Goal: Task Accomplishment & Management: Manage account settings

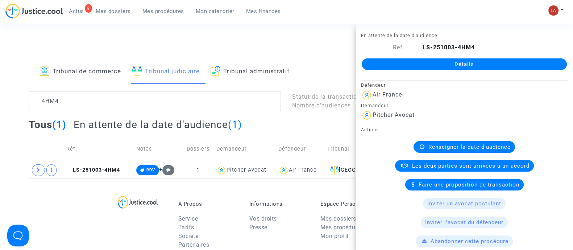
scroll to position [317, 0]
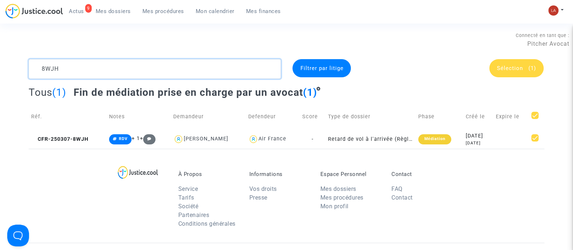
click at [73, 62] on textarea at bounding box center [155, 69] width 252 height 20
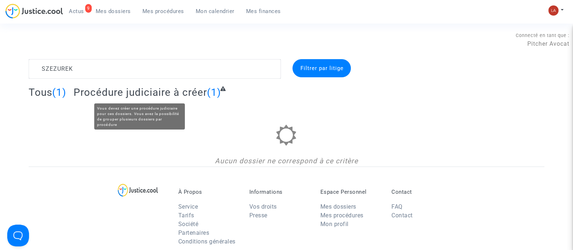
click at [141, 91] on span "Procédure judiciaire à créer" at bounding box center [140, 92] width 133 height 12
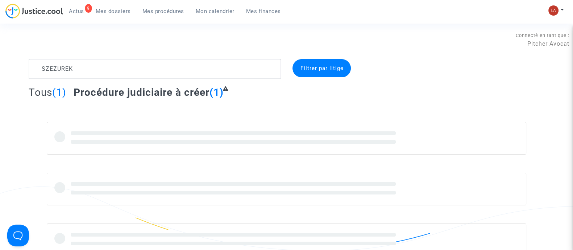
click at [141, 91] on span "Procédure judiciaire à créer" at bounding box center [142, 92] width 136 height 12
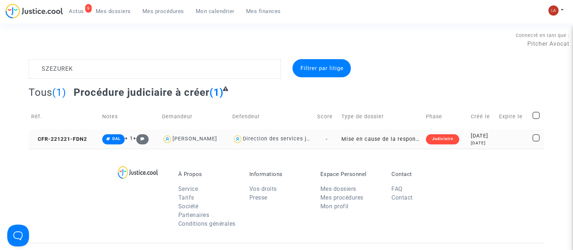
click at [73, 130] on td "CFR-221221-FDN2" at bounding box center [64, 138] width 71 height 19
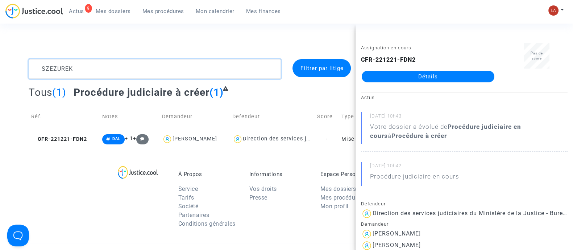
click at [65, 73] on textarea at bounding box center [155, 69] width 252 height 20
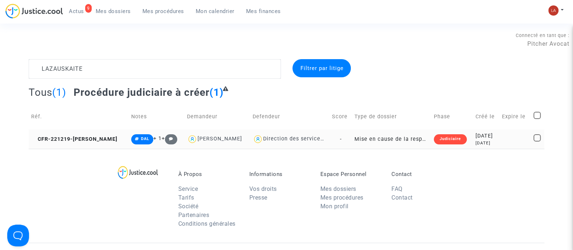
click at [88, 144] on td "CFR-221219-BUDD" at bounding box center [79, 138] width 100 height 19
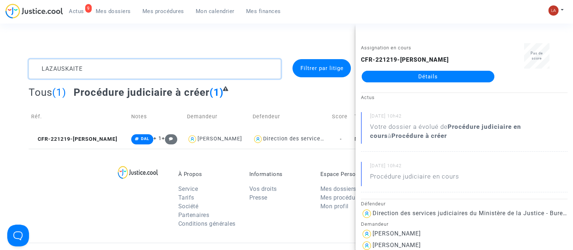
click at [64, 70] on textarea at bounding box center [155, 69] width 252 height 20
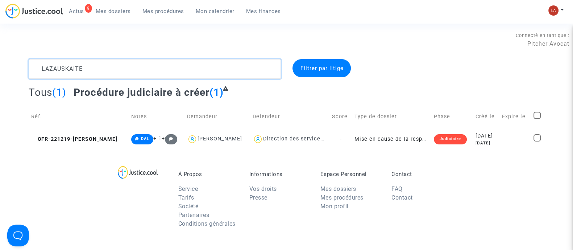
click at [64, 70] on textarea at bounding box center [155, 69] width 252 height 20
click at [64, 133] on td "CFR-221219-BUDD" at bounding box center [79, 138] width 100 height 19
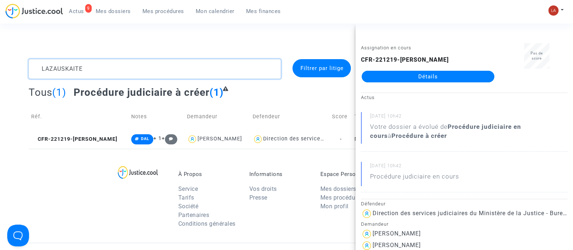
click at [57, 72] on textarea at bounding box center [155, 69] width 252 height 20
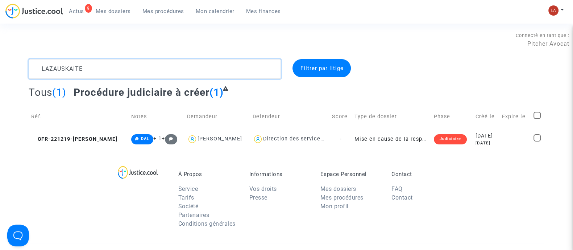
click at [57, 72] on textarea at bounding box center [155, 69] width 252 height 20
paste textarea "ramuet"
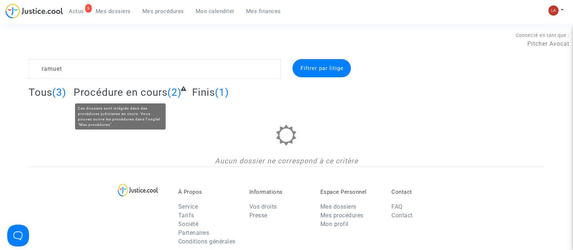
click at [96, 89] on span "Procédure en cours" at bounding box center [121, 92] width 94 height 12
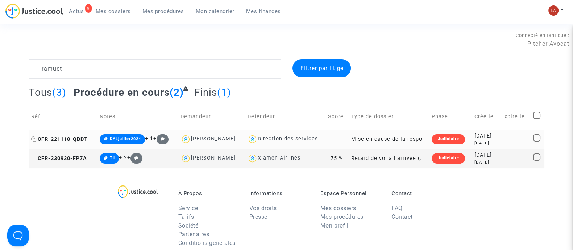
click at [49, 136] on span "CFR-221118-QBDT" at bounding box center [59, 139] width 57 height 6
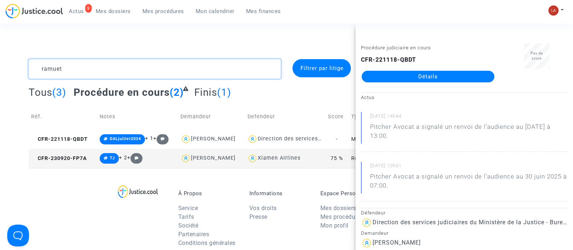
click at [139, 68] on textarea at bounding box center [155, 69] width 252 height 20
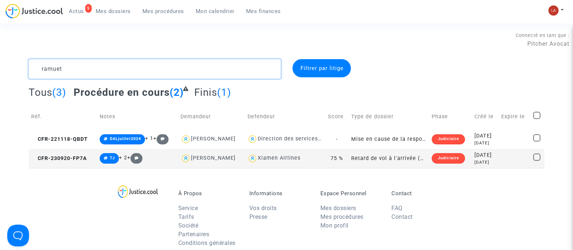
click at [139, 68] on textarea at bounding box center [155, 69] width 252 height 20
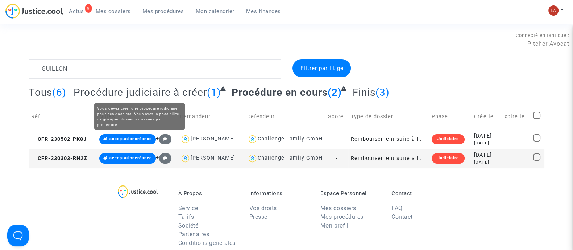
click at [169, 87] on span "Procédure judiciaire à créer" at bounding box center [140, 92] width 133 height 12
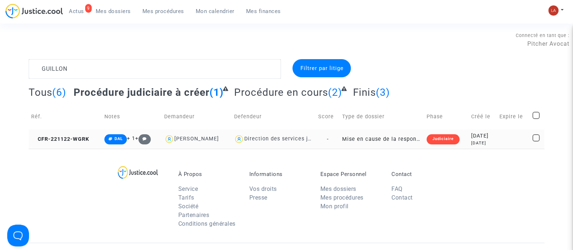
click at [66, 143] on td "CFR-221122-WGRK" at bounding box center [65, 138] width 73 height 19
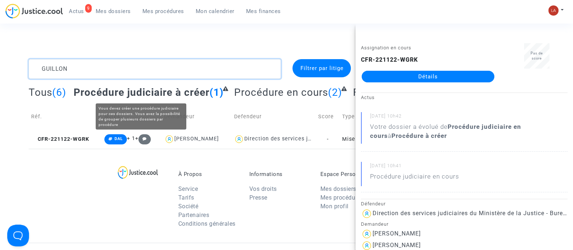
click at [142, 75] on textarea at bounding box center [155, 69] width 252 height 20
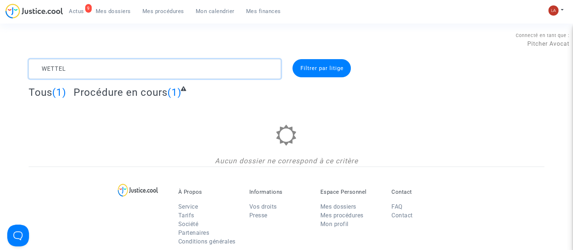
click at [80, 73] on textarea at bounding box center [155, 69] width 252 height 20
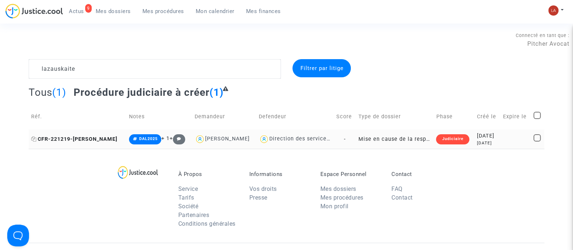
click at [86, 140] on span "CFR-221219-BUDD" at bounding box center [74, 139] width 86 height 6
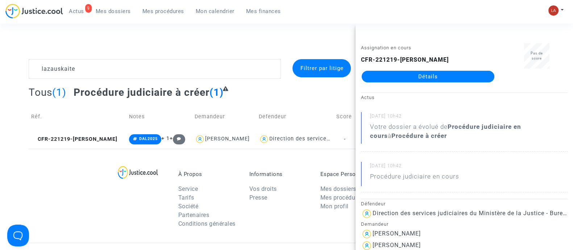
drag, startPoint x: 461, startPoint y: 69, endPoint x: 474, endPoint y: 74, distance: 13.7
click at [87, 61] on textarea at bounding box center [155, 69] width 252 height 20
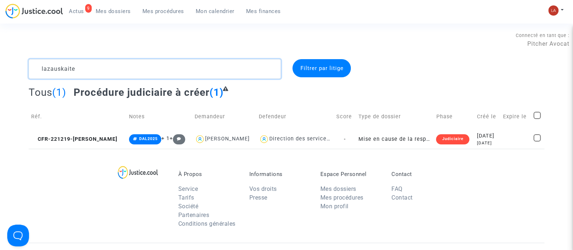
click at [87, 61] on textarea at bounding box center [155, 69] width 252 height 20
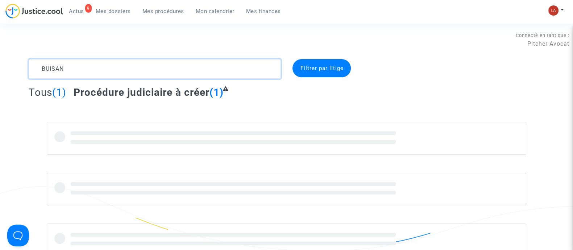
click at [42, 71] on textarea at bounding box center [155, 69] width 252 height 20
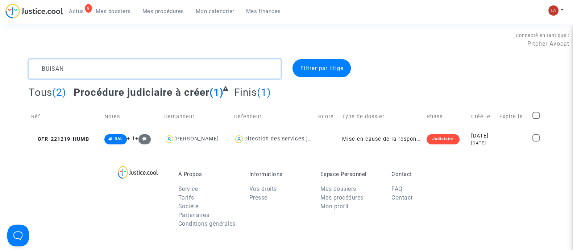
type textarea "BUISAN"
click at [71, 138] on span "CFR-221219-HUMB" at bounding box center [60, 139] width 58 height 6
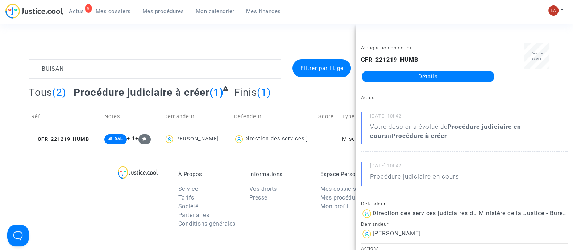
click at [97, 12] on span "Mes dossiers" at bounding box center [113, 11] width 35 height 7
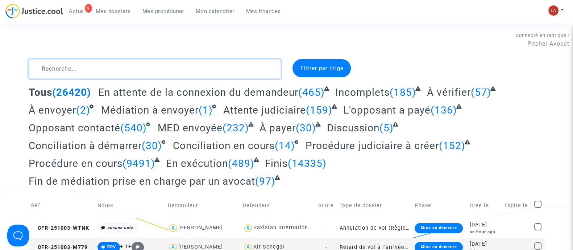
click at [155, 78] on textarea at bounding box center [155, 69] width 252 height 20
type textarea "R"
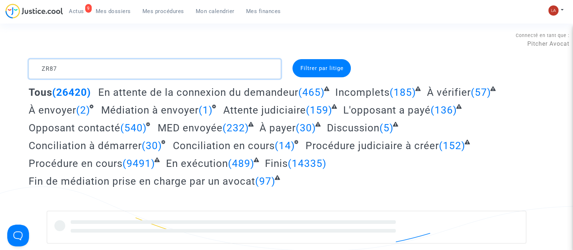
type textarea "ZR87"
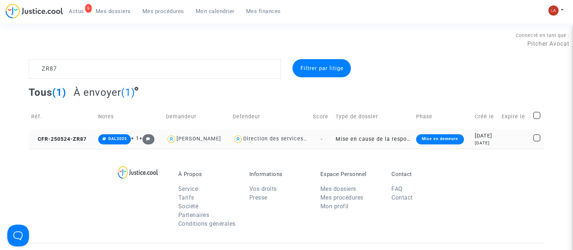
click at [65, 148] on td "CFR-250524-ZR87" at bounding box center [62, 138] width 67 height 19
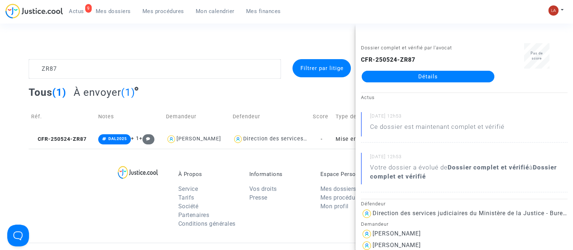
click at [415, 75] on link "Détails" at bounding box center [428, 77] width 133 height 12
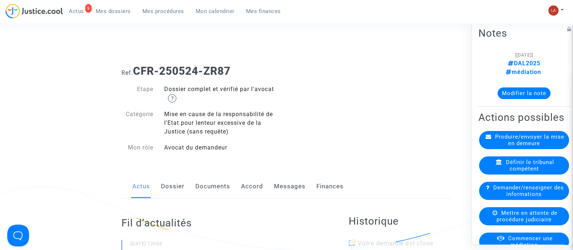
click at [186, 176] on div "Actus Dossier Documents Accord Messages Finances" at bounding box center [286, 186] width 330 height 24
click at [180, 184] on link "Dossier" at bounding box center [173, 186] width 24 height 24
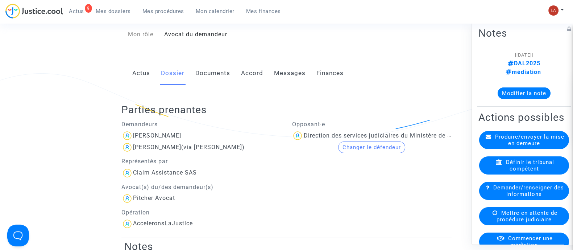
scroll to position [136, 0]
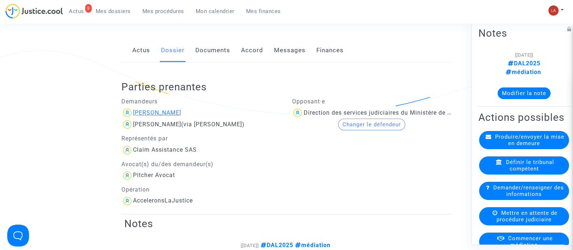
drag, startPoint x: 179, startPoint y: 112, endPoint x: 154, endPoint y: 113, distance: 25.7
click at [154, 113] on div "Fabien Irgadian" at bounding box center [201, 113] width 160 height 12
copy div "Irgadian"
click at [218, 52] on link "Documents" at bounding box center [212, 50] width 35 height 24
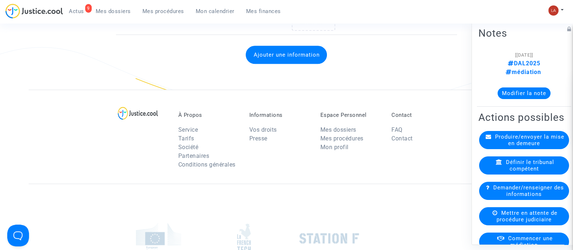
scroll to position [679, 0]
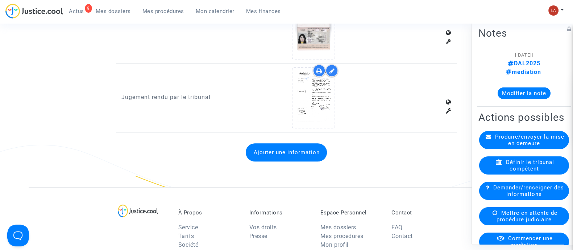
click at [264, 153] on button "Ajouter une information" at bounding box center [286, 152] width 81 height 18
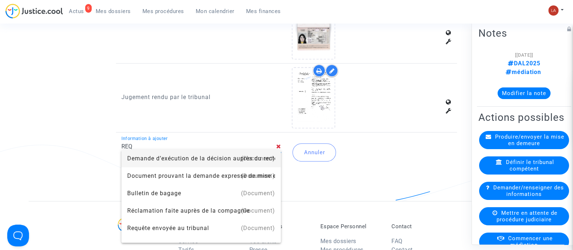
type input "Requête envoyée au tribunal"
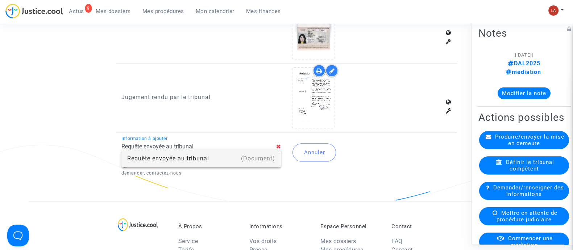
click at [184, 158] on div "Requête envoyée au tribunal" at bounding box center [201, 158] width 148 height 17
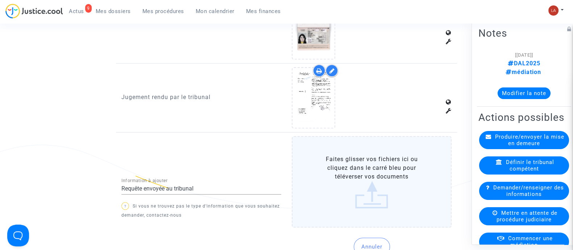
click at [343, 151] on label "Faites glisser vos fichiers ici ou cliquez dans le carré bleu pour téléverser v…" at bounding box center [372, 181] width 160 height 91
click at [0, 0] on input "Faites glisser vos fichiers ici ou cliquez dans le carré bleu pour téléverser v…" at bounding box center [0, 0] width 0 height 0
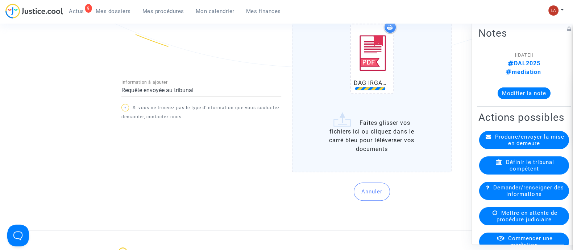
scroll to position [860, 0]
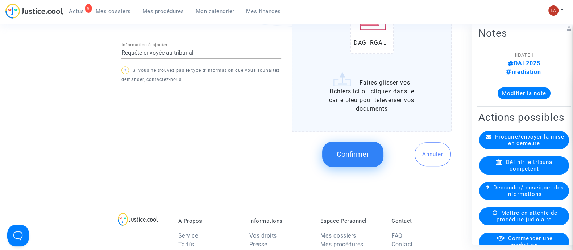
click at [354, 159] on button "Confirmer" at bounding box center [352, 153] width 61 height 25
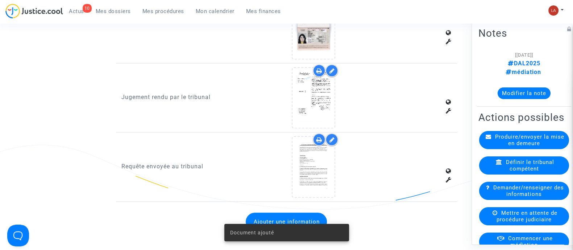
click at [105, 8] on span "Mes dossiers" at bounding box center [113, 11] width 35 height 7
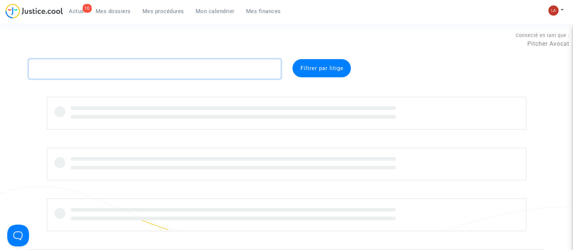
click at [105, 65] on textarea at bounding box center [155, 69] width 252 height 20
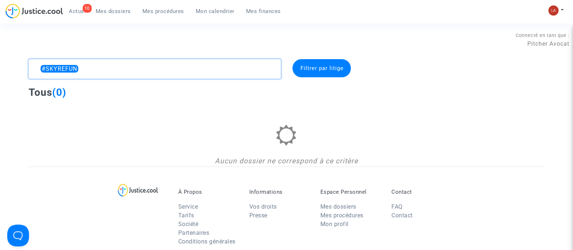
type textarea "#SKYREFUND"
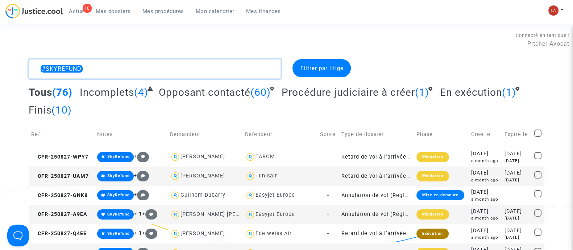
click at [148, 61] on textarea at bounding box center [155, 69] width 252 height 20
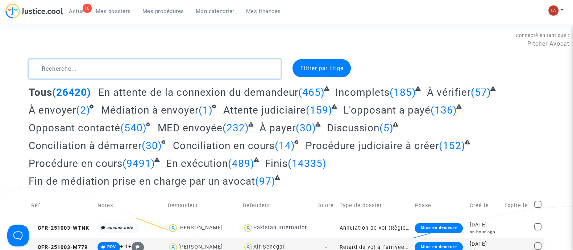
click at [234, 74] on textarea at bounding box center [155, 69] width 252 height 20
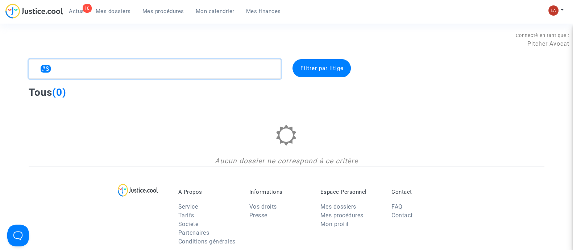
type textarea "#"
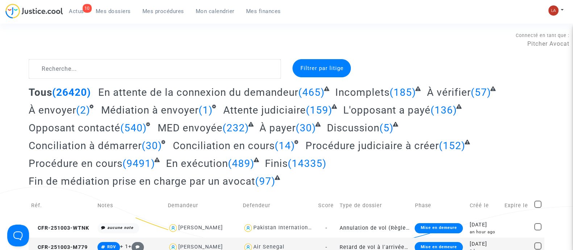
drag, startPoint x: 405, startPoint y: 34, endPoint x: 403, endPoint y: 207, distance: 173.6
click at [405, 34] on div "Connecté en tant que : Pitcher Avocat" at bounding box center [284, 39] width 569 height 17
click at [563, 10] on div "Mon profil Changer de compte Paramètres Déconnexion" at bounding box center [558, 14] width 20 height 18
click at [556, 10] on img at bounding box center [553, 10] width 10 height 10
click at [515, 32] on link "Changer de compte" at bounding box center [526, 38] width 73 height 12
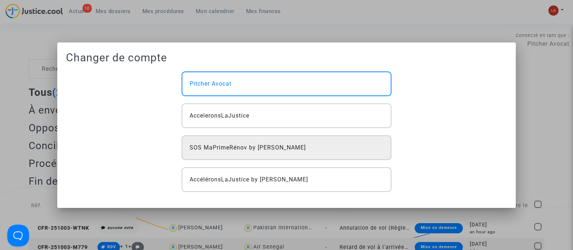
click at [239, 142] on div "SOS MaPrimeRénov by [PERSON_NAME]" at bounding box center [286, 147] width 209 height 25
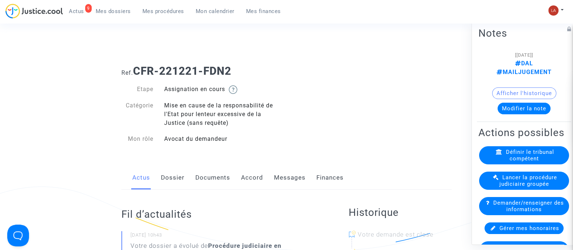
click at [218, 181] on link "Documents" at bounding box center [212, 178] width 35 height 24
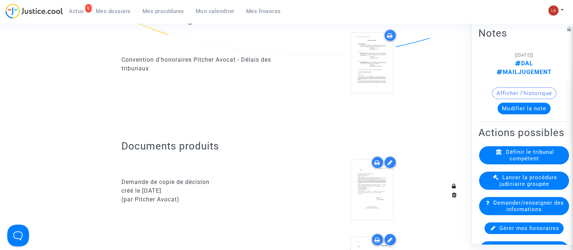
scroll to position [90, 0]
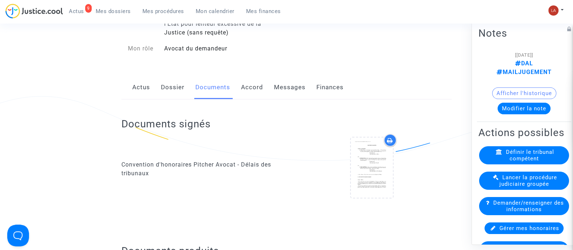
click at [186, 95] on div "Actus Dossier Documents Accord Messages Finances" at bounding box center [286, 87] width 330 height 24
click at [179, 88] on link "Dossier" at bounding box center [173, 87] width 24 height 24
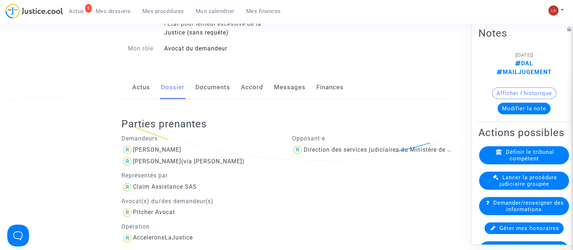
drag, startPoint x: 187, startPoint y: 141, endPoint x: 173, endPoint y: 143, distance: 13.5
click at [173, 143] on div "Demandeurs richard szezurek marie-claude szezurek (via richard szezurek) Représ…" at bounding box center [201, 186] width 171 height 113
click at [209, 147] on div "richard szezurek" at bounding box center [201, 150] width 160 height 12
drag, startPoint x: 209, startPoint y: 147, endPoint x: 155, endPoint y: 146, distance: 54.0
click at [155, 146] on div "richard szezurek" at bounding box center [201, 150] width 160 height 12
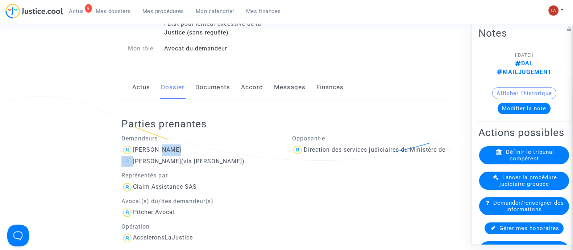
click at [219, 80] on link "Documents" at bounding box center [212, 87] width 35 height 24
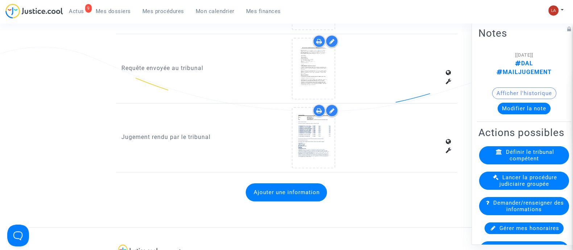
scroll to position [815, 0]
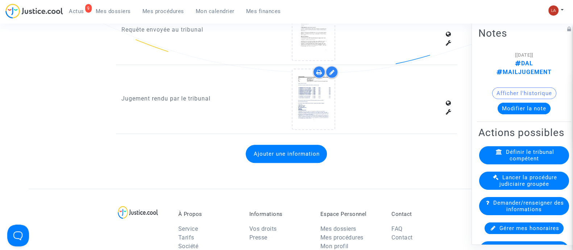
drag, startPoint x: 333, startPoint y: 69, endPoint x: 337, endPoint y: 71, distance: 4.4
click at [333, 69] on icon at bounding box center [331, 72] width 5 height 6
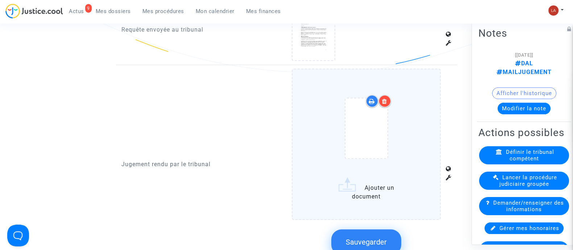
drag, startPoint x: 384, startPoint y: 101, endPoint x: 388, endPoint y: 100, distance: 3.9
click at [384, 101] on div at bounding box center [384, 101] width 13 height 13
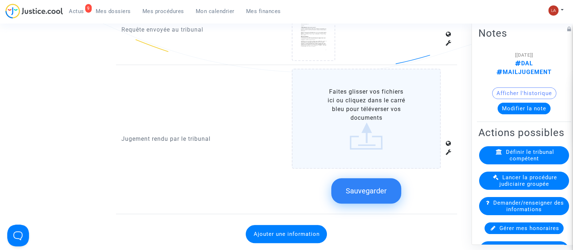
click at [413, 104] on label "Faites glisser vos fichiers ici ou cliquez dans le carré bleu pour téléverser v…" at bounding box center [366, 118] width 149 height 100
click at [0, 0] on input "Faites glisser vos fichiers ici ou cliquez dans le carré bleu pour téléverser v…" at bounding box center [0, 0] width 0 height 0
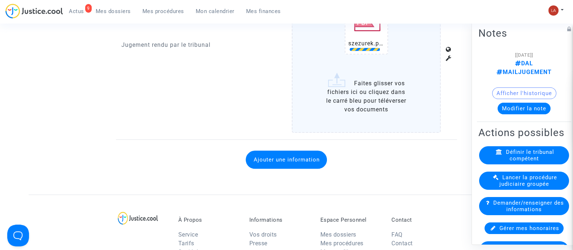
scroll to position [951, 0]
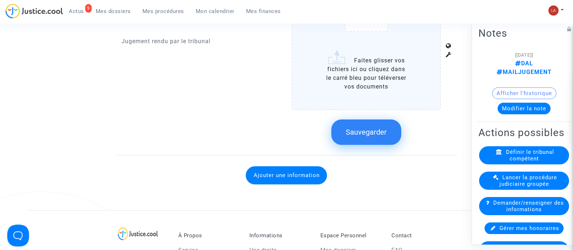
click at [358, 121] on button "Sauvegarder" at bounding box center [366, 131] width 70 height 25
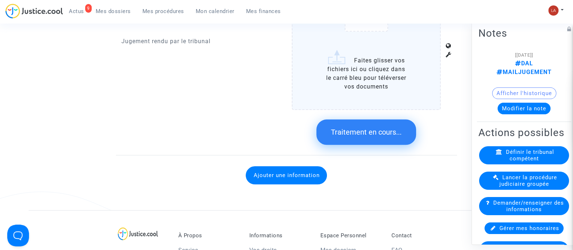
click at [530, 106] on div "[10/12/2024] DAL MAILJUGEMENT Afficher l'historique Modifier la note" at bounding box center [523, 85] width 91 height 70
click at [530, 102] on button "Modifier la note" at bounding box center [523, 108] width 53 height 12
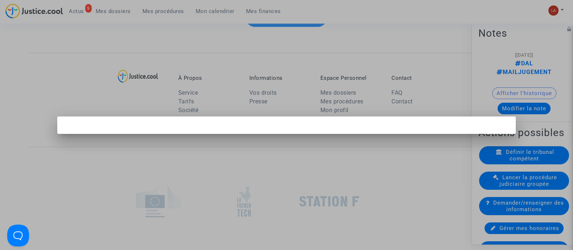
scroll to position [0, 0]
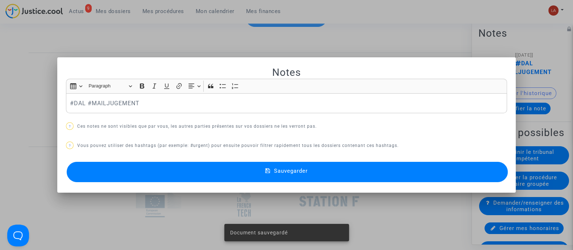
click at [109, 99] on p "#DAL #MAILJUGEMENT" at bounding box center [286, 103] width 433 height 9
click at [110, 99] on p "#DAL #MAILJUGEMENT" at bounding box center [286, 103] width 433 height 9
click at [113, 100] on p "#DAL #MAILJUGEMENT" at bounding box center [286, 103] width 433 height 9
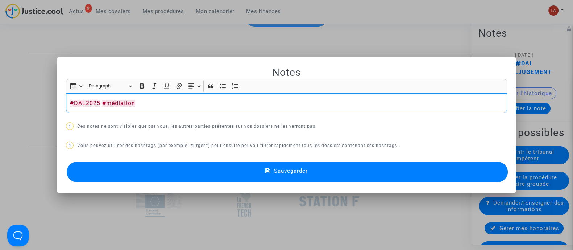
click at [176, 183] on div "Sauvegarder" at bounding box center [286, 172] width 441 height 24
click at [181, 176] on button "Sauvegarder" at bounding box center [287, 172] width 441 height 20
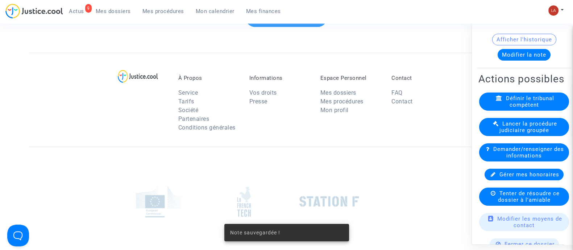
scroll to position [136, 0]
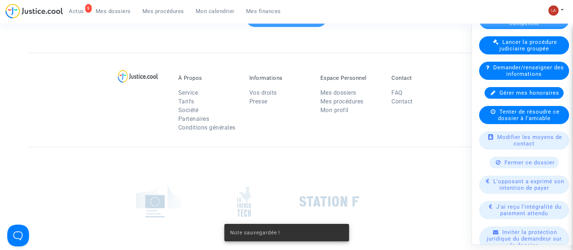
click at [550, 121] on span "Tenter de résoudre ce dossier à l'amiable" at bounding box center [529, 114] width 62 height 13
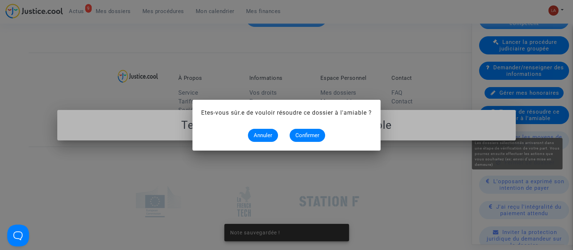
scroll to position [0, 0]
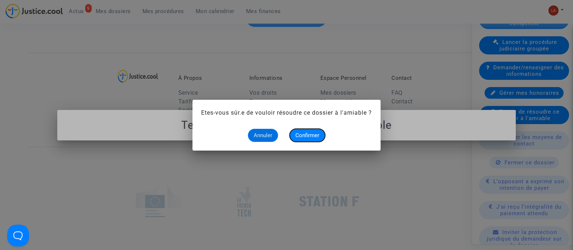
click at [294, 130] on button "Confirmer" at bounding box center [307, 135] width 36 height 13
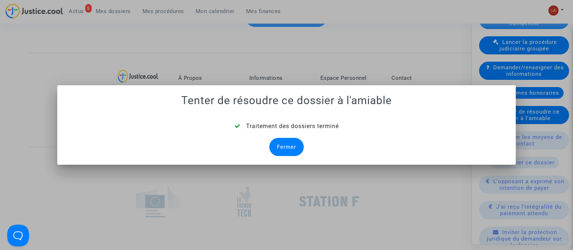
click at [294, 149] on div "Fermer" at bounding box center [286, 147] width 34 height 18
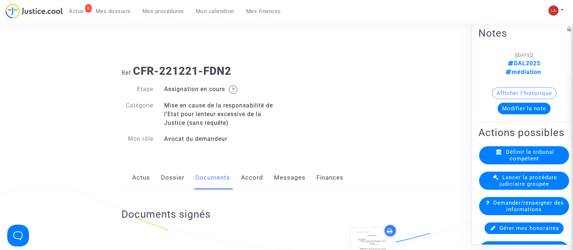
drag, startPoint x: 196, startPoint y: 70, endPoint x: 135, endPoint y: 70, distance: 60.5
click at [135, 70] on h1 "Ref. CFR-221221-FDN2" at bounding box center [286, 70] width 330 height 13
copy b "CFR-221221-FDN2"
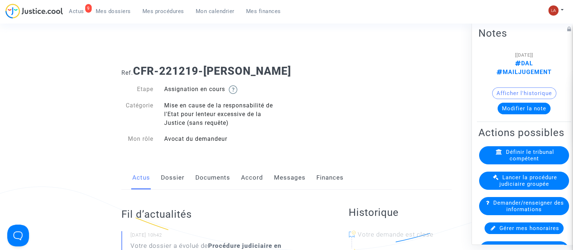
click at [212, 175] on link "Documents" at bounding box center [212, 178] width 35 height 24
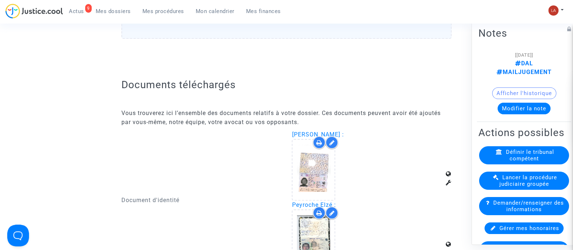
scroll to position [724, 0]
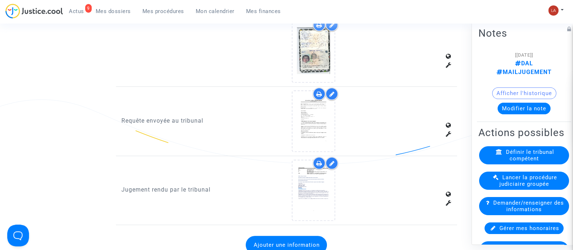
click at [333, 160] on icon at bounding box center [331, 163] width 5 height 6
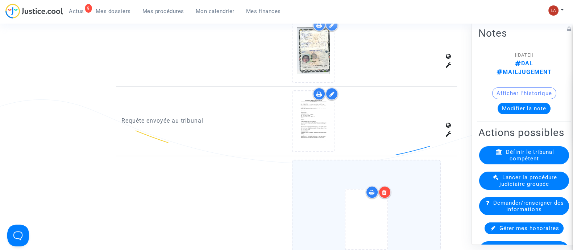
click at [386, 189] on icon at bounding box center [384, 192] width 5 height 6
click at [403, 180] on label "Ajouter un document" at bounding box center [366, 234] width 149 height 151
click at [0, 0] on input "Ajouter un document" at bounding box center [0, 0] width 0 height 0
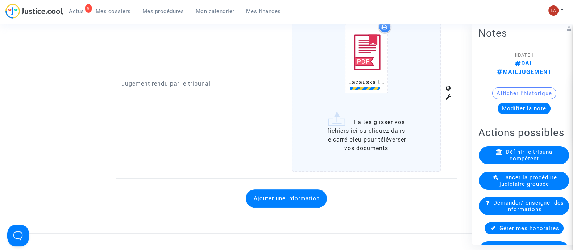
scroll to position [906, 0]
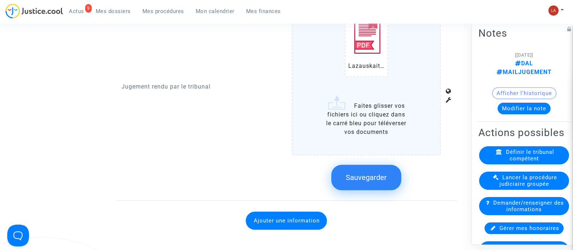
click at [378, 176] on span "Sauvegarder" at bounding box center [366, 177] width 41 height 9
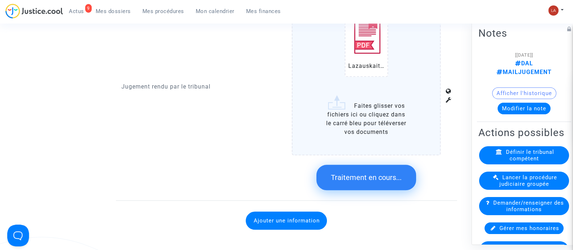
click at [517, 102] on button "Modifier la note" at bounding box center [523, 108] width 53 height 12
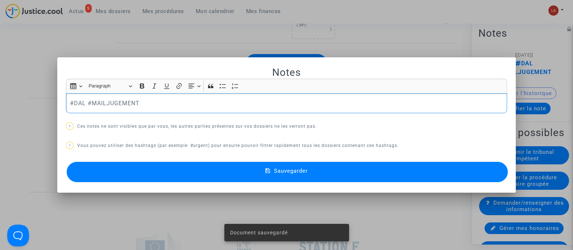
click at [79, 101] on p "#DAL #MAILJUGEMENT" at bounding box center [286, 103] width 433 height 9
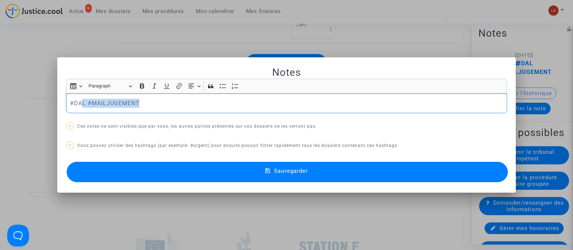
drag, startPoint x: 80, startPoint y: 101, endPoint x: 142, endPoint y: 102, distance: 61.2
click at [142, 102] on p "#DAL #MAILJUGEMENT" at bounding box center [286, 103] width 433 height 9
click at [170, 166] on button "Sauvegarder" at bounding box center [287, 172] width 441 height 20
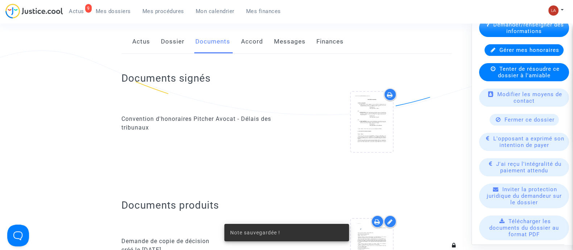
scroll to position [181, 0]
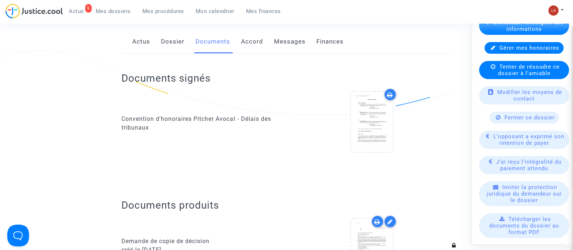
click at [543, 91] on available-action-list "Définir le tribunal compétent Lancer la procédure judiciaire groupée Demander/r…" at bounding box center [523, 152] width 91 height 373
click at [543, 76] on span "Tenter de résoudre ce dossier à l'amiable" at bounding box center [529, 69] width 62 height 13
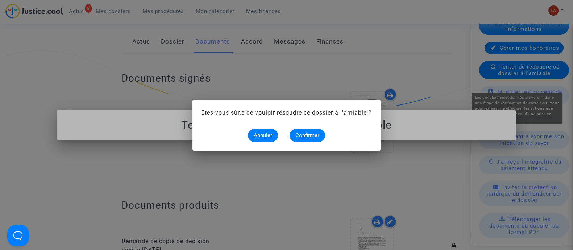
scroll to position [0, 0]
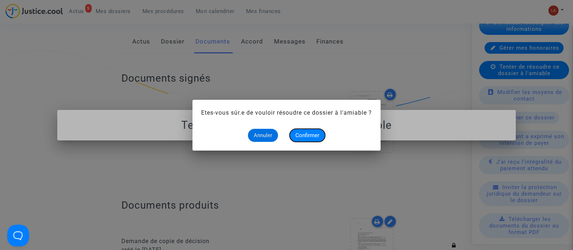
click at [304, 131] on button "Confirmer" at bounding box center [307, 135] width 36 height 13
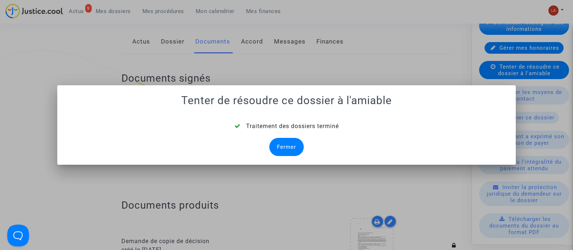
click at [291, 139] on div "Fermer" at bounding box center [286, 147] width 34 height 18
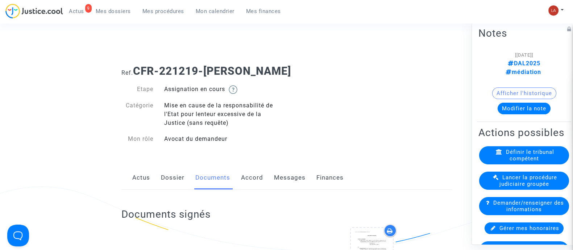
drag, startPoint x: 247, startPoint y: 67, endPoint x: 191, endPoint y: 66, distance: 56.2
click at [205, 67] on h1 "Ref. CFR-221219-BUDD" at bounding box center [286, 70] width 330 height 13
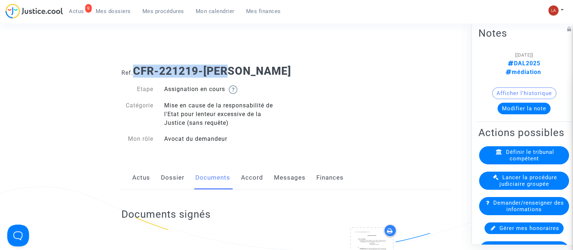
drag, startPoint x: 135, startPoint y: 68, endPoint x: 251, endPoint y: 68, distance: 115.6
click at [251, 68] on h1 "Ref. CFR-221219-BUDD" at bounding box center [286, 70] width 330 height 13
copy b "CFR-221219-[PERSON_NAME]"
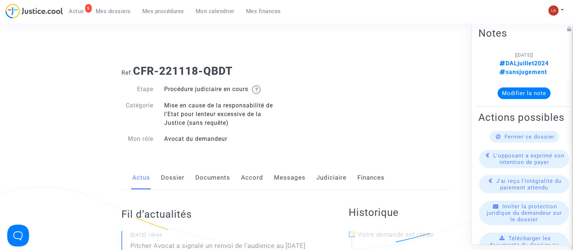
click at [173, 180] on link "Dossier" at bounding box center [173, 178] width 24 height 24
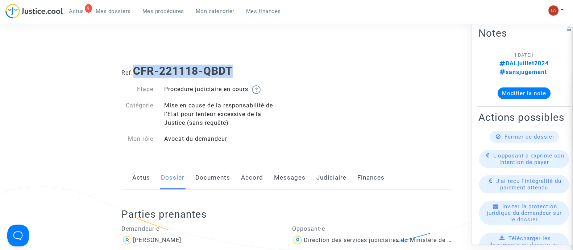
drag, startPoint x: 174, startPoint y: 68, endPoint x: 125, endPoint y: 70, distance: 48.9
click at [136, 71] on h1 "Ref. CFR-221118-QBDT" at bounding box center [286, 70] width 330 height 13
copy b "CFR-221118-QBDT"
click at [216, 182] on link "Documents" at bounding box center [212, 178] width 35 height 24
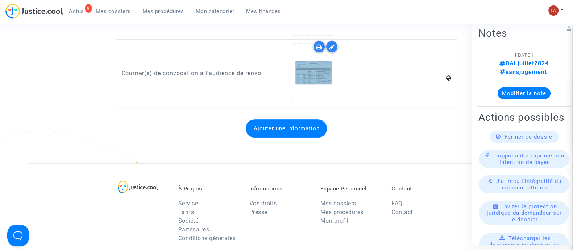
scroll to position [679, 0]
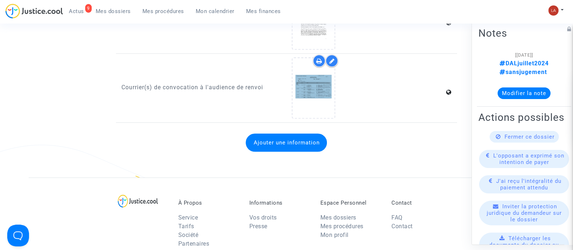
click at [301, 145] on button "Ajouter une information" at bounding box center [286, 142] width 81 height 18
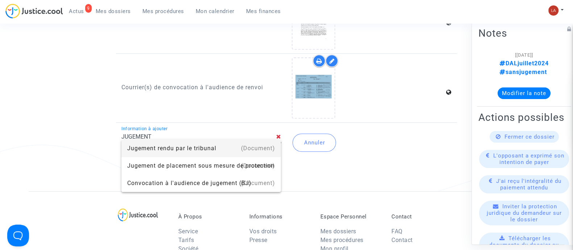
click at [259, 149] on div "(Document)" at bounding box center [258, 147] width 34 height 17
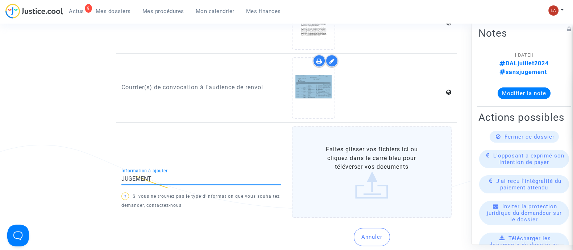
type input "Jugement rendu par le tribunal"
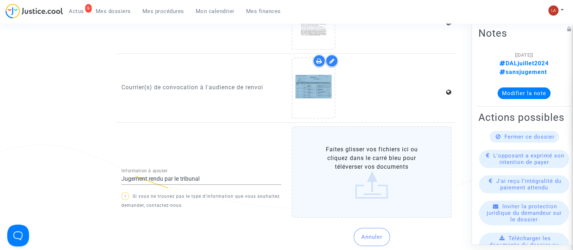
click at [317, 144] on label "Faites glisser vos fichiers ici ou cliquez dans le carré bleu pour téléverser v…" at bounding box center [372, 171] width 160 height 91
click at [0, 0] on input "Faites glisser vos fichiers ici ou cliquez dans le carré bleu pour téléverser v…" at bounding box center [0, 0] width 0 height 0
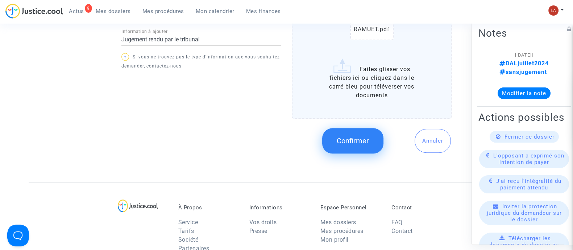
scroll to position [815, 0]
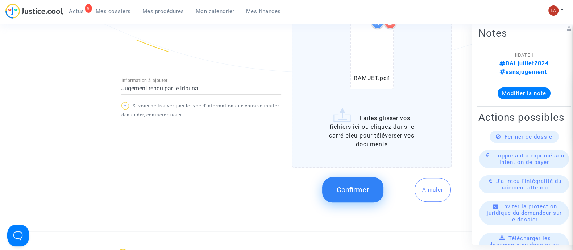
click at [359, 181] on button "Confirmer" at bounding box center [352, 189] width 61 height 25
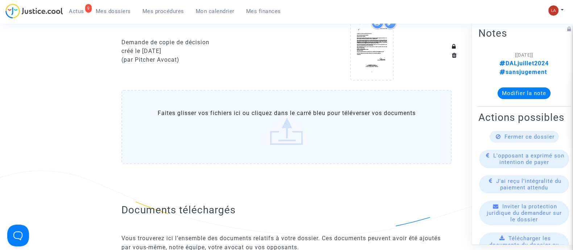
scroll to position [226, 0]
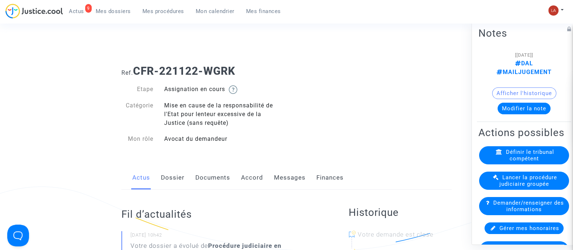
click at [217, 166] on link "Documents" at bounding box center [212, 178] width 35 height 24
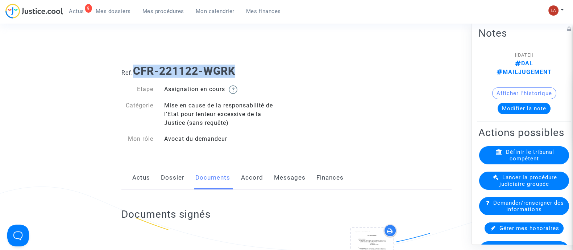
drag, startPoint x: 242, startPoint y: 70, endPoint x: 137, endPoint y: 70, distance: 105.1
click at [137, 70] on h1 "Ref. CFR-221122-WGRK" at bounding box center [286, 70] width 330 height 13
copy b "CFR-221122-WGRK"
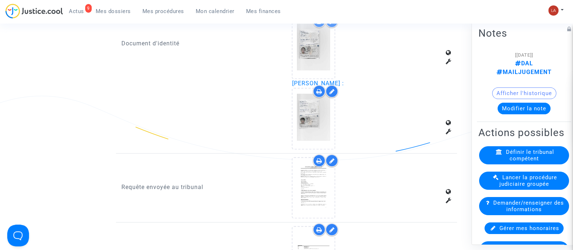
scroll to position [860, 0]
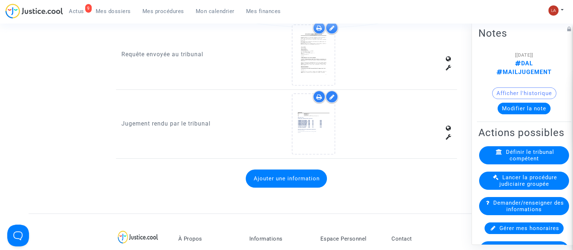
click at [328, 90] on div at bounding box center [325, 96] width 25 height 13
click at [328, 90] on div at bounding box center [331, 96] width 13 height 13
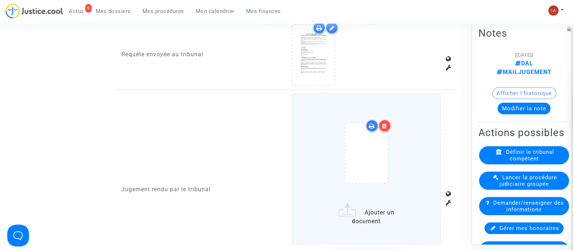
click at [384, 123] on icon at bounding box center [384, 126] width 5 height 6
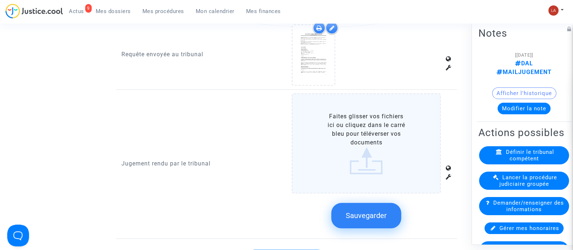
click at [418, 119] on label "Faites glisser vos fichiers ici ou cliquez dans le carré bleu pour téléverser v…" at bounding box center [366, 143] width 149 height 100
click at [0, 0] on input "Faites glisser vos fichiers ici ou cliquez dans le carré bleu pour téléverser v…" at bounding box center [0, 0] width 0 height 0
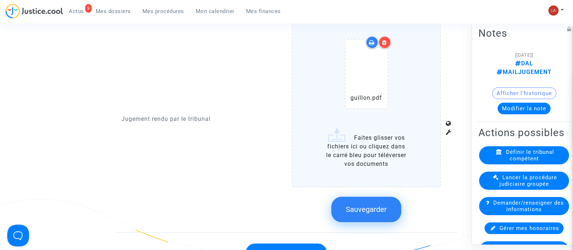
scroll to position [996, 0]
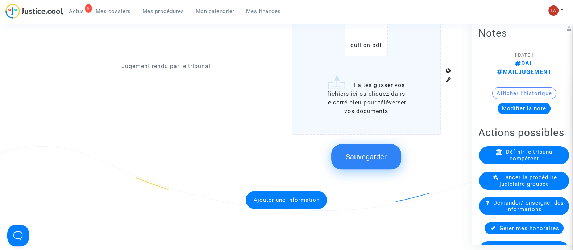
click at [361, 152] on span "Sauvegarder" at bounding box center [366, 156] width 41 height 9
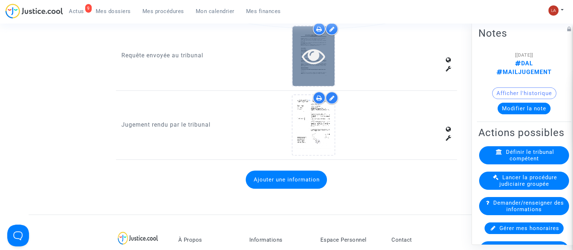
scroll to position [815, 0]
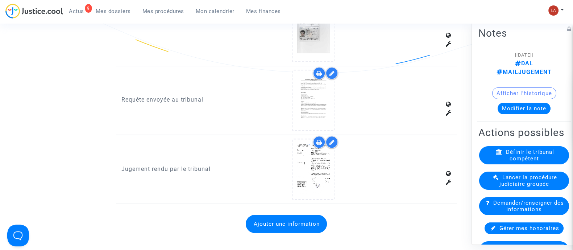
click at [529, 102] on button "Modifier la note" at bounding box center [523, 108] width 53 height 12
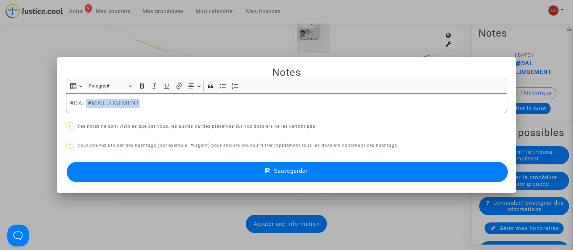
drag, startPoint x: 81, startPoint y: 103, endPoint x: 308, endPoint y: 116, distance: 227.2
click at [299, 116] on div "Notes Rich Text Editor Insert table Insert table Heading Paragraph Paragraph He…" at bounding box center [286, 125] width 441 height 118
click at [306, 173] on span "Sauvegarder" at bounding box center [291, 170] width 34 height 7
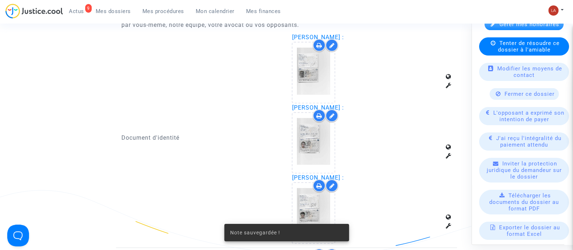
scroll to position [226, 0]
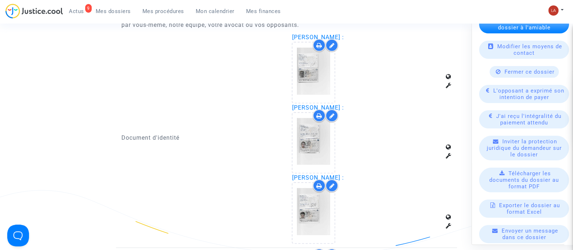
click at [533, 45] on available-action-list "Définir le tribunal compétent Lancer la procédure judiciaire groupée Demander/r…" at bounding box center [523, 106] width 91 height 373
click at [533, 30] on span "Tenter de résoudre ce dossier à l'amiable" at bounding box center [529, 23] width 62 height 13
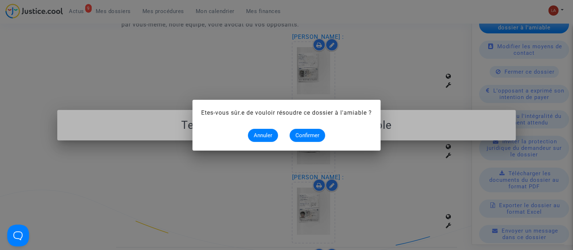
scroll to position [0, 0]
click at [288, 131] on div "Annuler Confirmer" at bounding box center [286, 135] width 171 height 13
click at [294, 130] on button "Confirmer" at bounding box center [307, 135] width 36 height 13
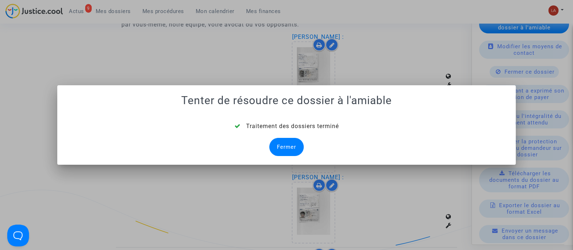
click at [286, 152] on div "Fermer" at bounding box center [286, 147] width 34 height 18
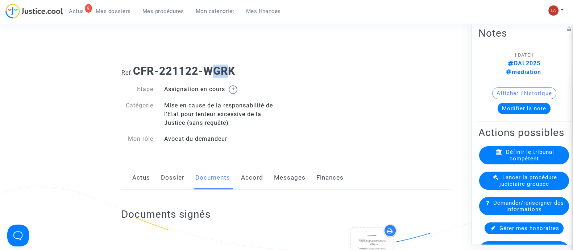
drag, startPoint x: 232, startPoint y: 68, endPoint x: 210, endPoint y: 69, distance: 21.4
click at [210, 69] on b "CFR-221122-WGRK" at bounding box center [184, 70] width 102 height 13
drag, startPoint x: 137, startPoint y: 68, endPoint x: 258, endPoint y: 67, distance: 121.0
click at [258, 67] on h1 "Ref. CFR-221122-WGRK" at bounding box center [286, 70] width 330 height 13
copy b "CFR-221122-WGRK"
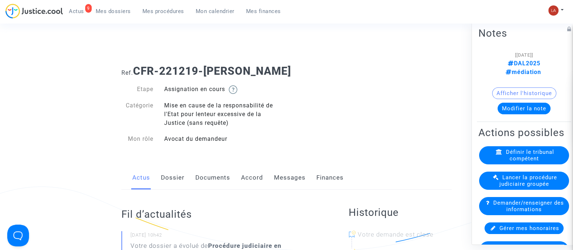
click at [207, 179] on link "Documents" at bounding box center [212, 178] width 35 height 24
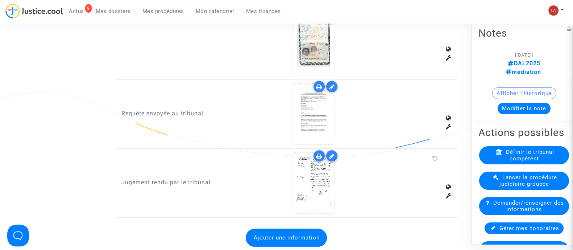
scroll to position [724, 0]
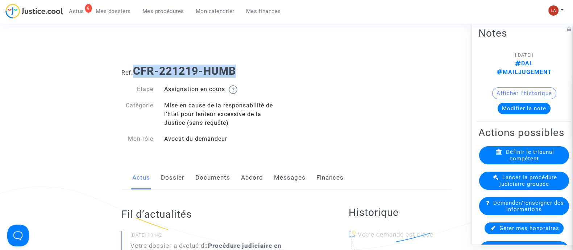
drag, startPoint x: 187, startPoint y: 71, endPoint x: 135, endPoint y: 68, distance: 51.9
click at [135, 68] on h1 "Ref. CFR-221219-HUMB" at bounding box center [286, 70] width 330 height 13
copy b "CFR-221219-HUMB"
click at [216, 175] on link "Documents" at bounding box center [212, 178] width 35 height 24
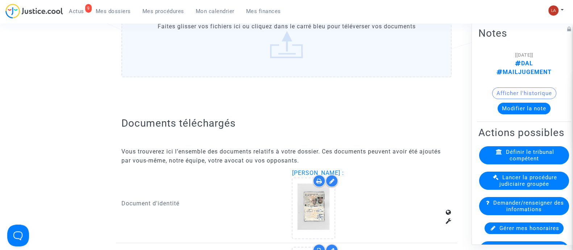
scroll to position [724, 0]
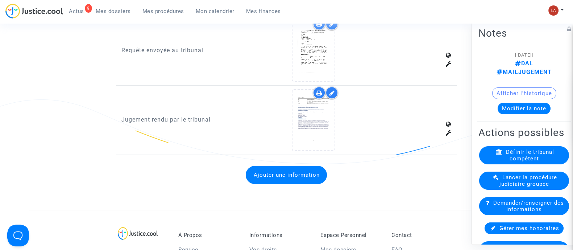
click at [333, 87] on div at bounding box center [331, 92] width 13 height 13
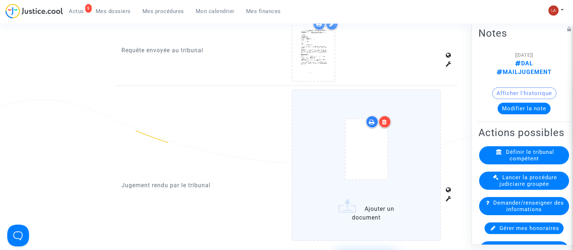
click at [384, 119] on icon at bounding box center [384, 122] width 5 height 6
click at [406, 120] on label "Ajouter un document" at bounding box center [366, 164] width 149 height 151
click at [0, 0] on input "Ajouter un document" at bounding box center [0, 0] width 0 height 0
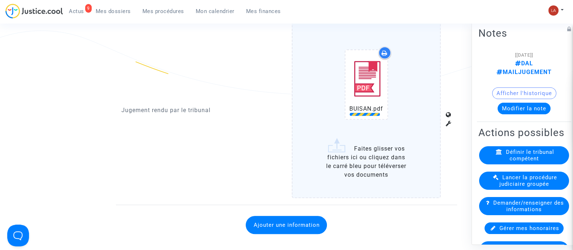
scroll to position [906, 0]
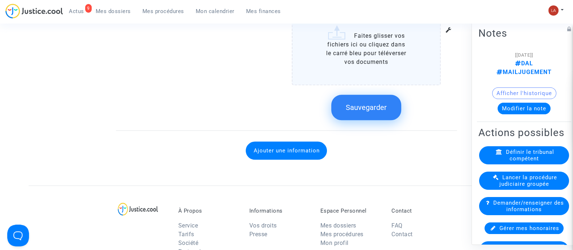
click at [368, 95] on button "Sauvegarder" at bounding box center [366, 107] width 70 height 25
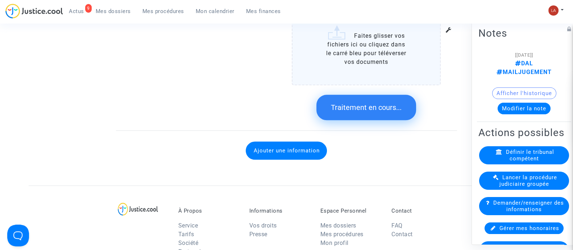
click at [516, 102] on button "Modifier la note" at bounding box center [523, 108] width 53 height 12
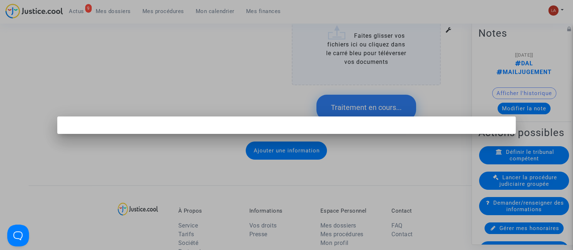
scroll to position [0, 0]
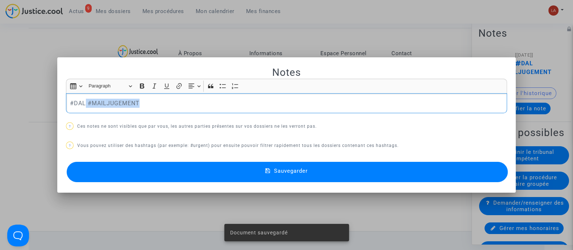
drag, startPoint x: 81, startPoint y: 96, endPoint x: 362, endPoint y: 126, distance: 283.1
click at [360, 127] on div "Notes Rich Text Editor Insert table Insert table Heading Paragraph Paragraph He…" at bounding box center [286, 125] width 441 height 118
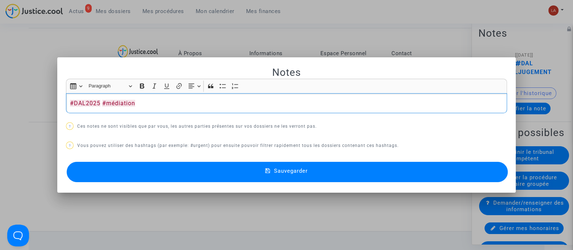
click at [351, 167] on button "Sauvegarder" at bounding box center [287, 172] width 441 height 20
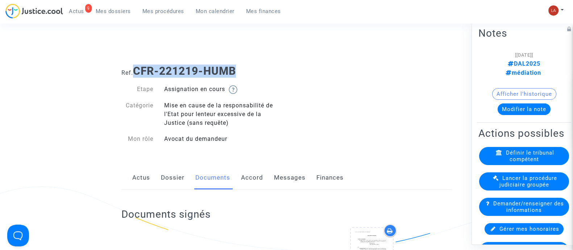
drag, startPoint x: 157, startPoint y: 67, endPoint x: 266, endPoint y: 66, distance: 109.1
click at [266, 66] on h1 "Ref. CFR-221219-HUMB" at bounding box center [286, 70] width 330 height 13
copy b "CFR-221219-HUMB"
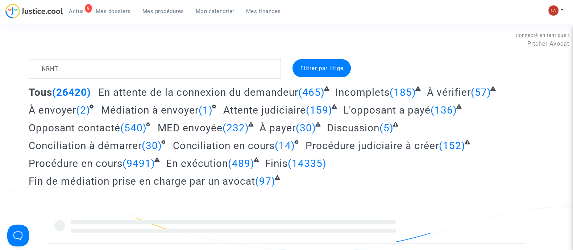
type textarea "NRHT"
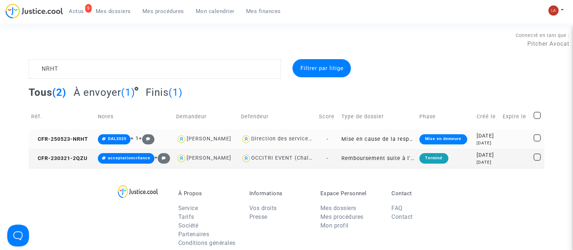
click at [67, 132] on td "CFR-250523-NRHT" at bounding box center [62, 138] width 67 height 19
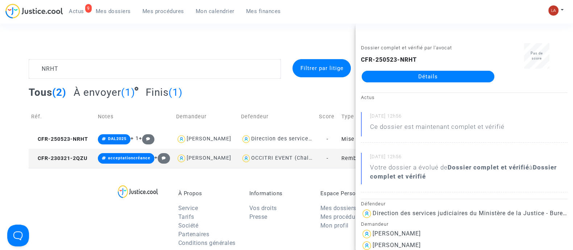
click at [419, 75] on link "Détails" at bounding box center [428, 77] width 133 height 12
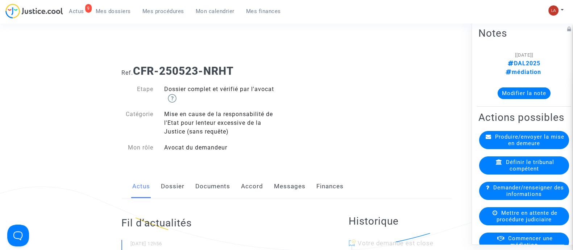
click at [170, 183] on link "Dossier" at bounding box center [173, 186] width 24 height 24
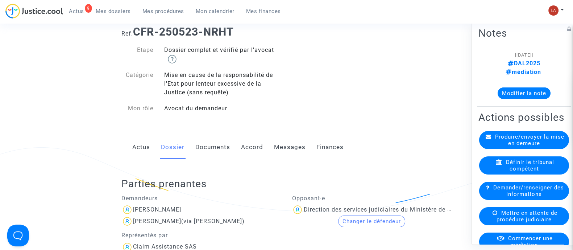
scroll to position [90, 0]
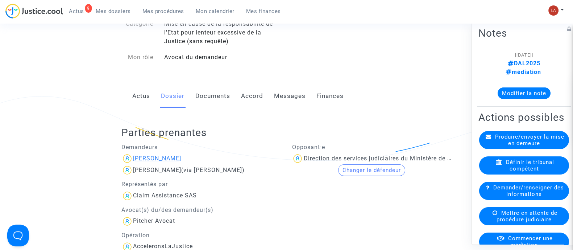
drag, startPoint x: 200, startPoint y: 154, endPoint x: 156, endPoint y: 154, distance: 44.2
click at [156, 154] on div "[PERSON_NAME]" at bounding box center [201, 159] width 160 height 12
copy div "MANIGLIER"
click at [234, 84] on div "Actus Dossier Documents Accord Messages Finances" at bounding box center [286, 96] width 330 height 24
click at [219, 92] on link "Documents" at bounding box center [212, 96] width 35 height 24
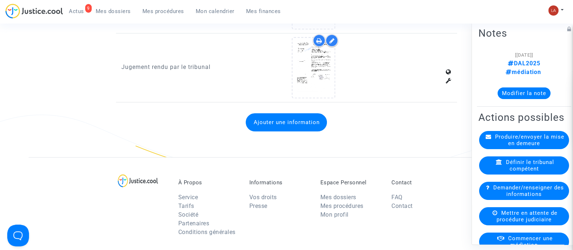
scroll to position [724, 0]
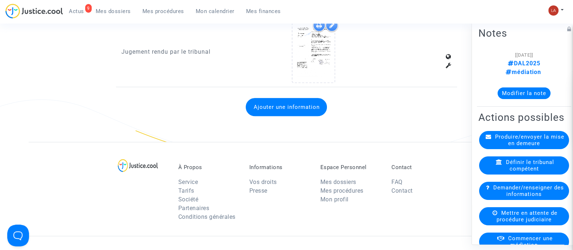
click at [287, 103] on button "Ajouter une information" at bounding box center [286, 107] width 81 height 18
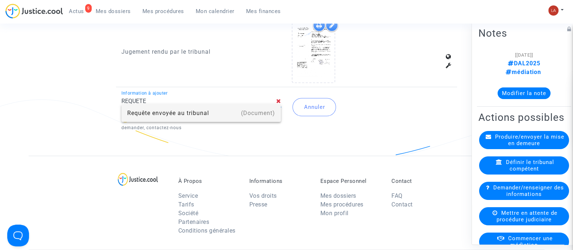
click at [179, 109] on div "Requête envoyée au tribunal" at bounding box center [201, 112] width 148 height 17
type input "Requête envoyée au tribunal"
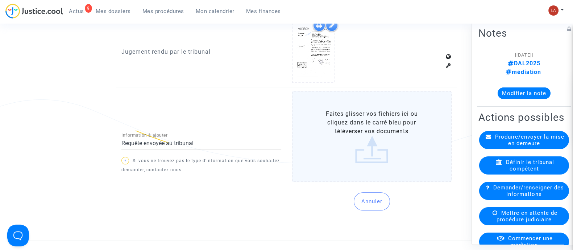
click at [338, 118] on label "Faites glisser vos fichiers ici ou cliquez dans le carré bleu pour téléverser v…" at bounding box center [372, 136] width 160 height 91
click at [0, 0] on input "Faites glisser vos fichiers ici ou cliquez dans le carré bleu pour téléverser v…" at bounding box center [0, 0] width 0 height 0
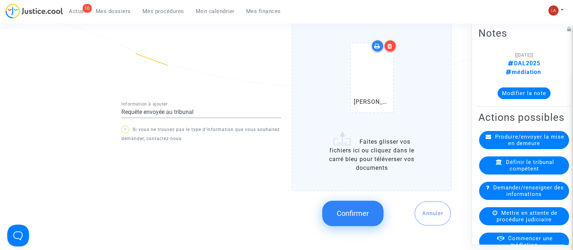
scroll to position [770, 0]
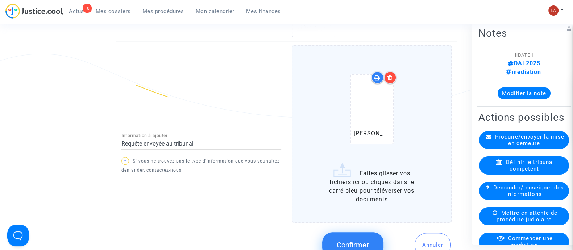
click at [391, 75] on icon at bounding box center [389, 78] width 5 height 6
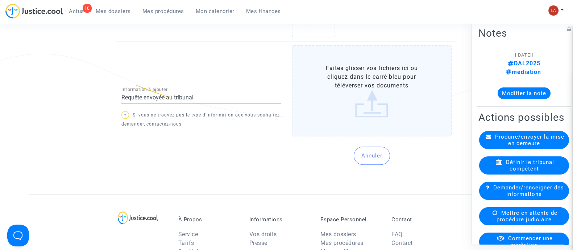
click at [413, 77] on label "Faites glisser vos fichiers ici ou cliquez dans le carré bleu pour téléverser v…" at bounding box center [372, 90] width 160 height 91
click at [0, 0] on input "Faites glisser vos fichiers ici ou cliquez dans le carré bleu pour téléverser v…" at bounding box center [0, 0] width 0 height 0
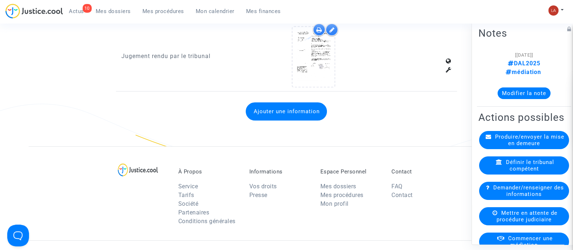
scroll to position [679, 0]
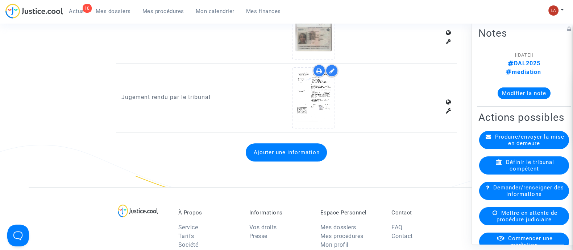
click at [316, 145] on button "Ajouter une information" at bounding box center [286, 152] width 81 height 18
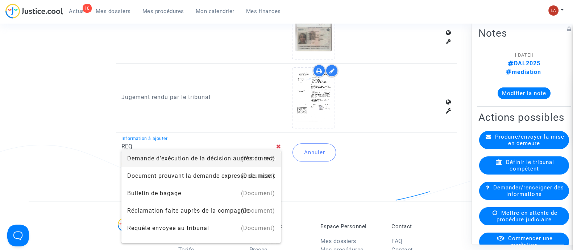
type input "Requête envoyée au tribunal"
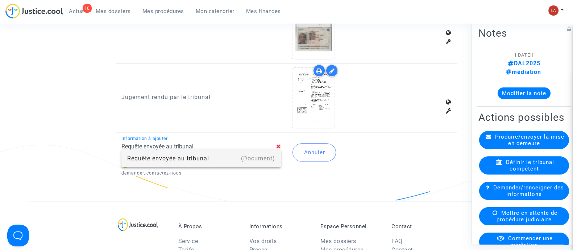
click at [213, 160] on div "Requête envoyée au tribunal" at bounding box center [201, 158] width 148 height 17
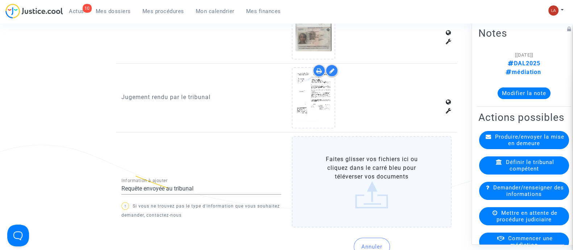
click at [380, 147] on label "Faites glisser vos fichiers ici ou cliquez dans le carré bleu pour téléverser v…" at bounding box center [372, 181] width 160 height 91
click at [0, 0] on input "Faites glisser vos fichiers ici ou cliquez dans le carré bleu pour téléverser v…" at bounding box center [0, 0] width 0 height 0
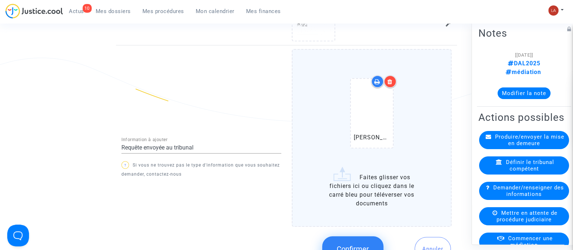
scroll to position [815, 0]
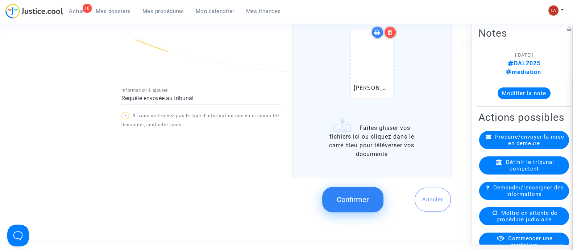
click at [347, 195] on span "Confirmer" at bounding box center [353, 199] width 32 height 9
